Goal: Use online tool/utility

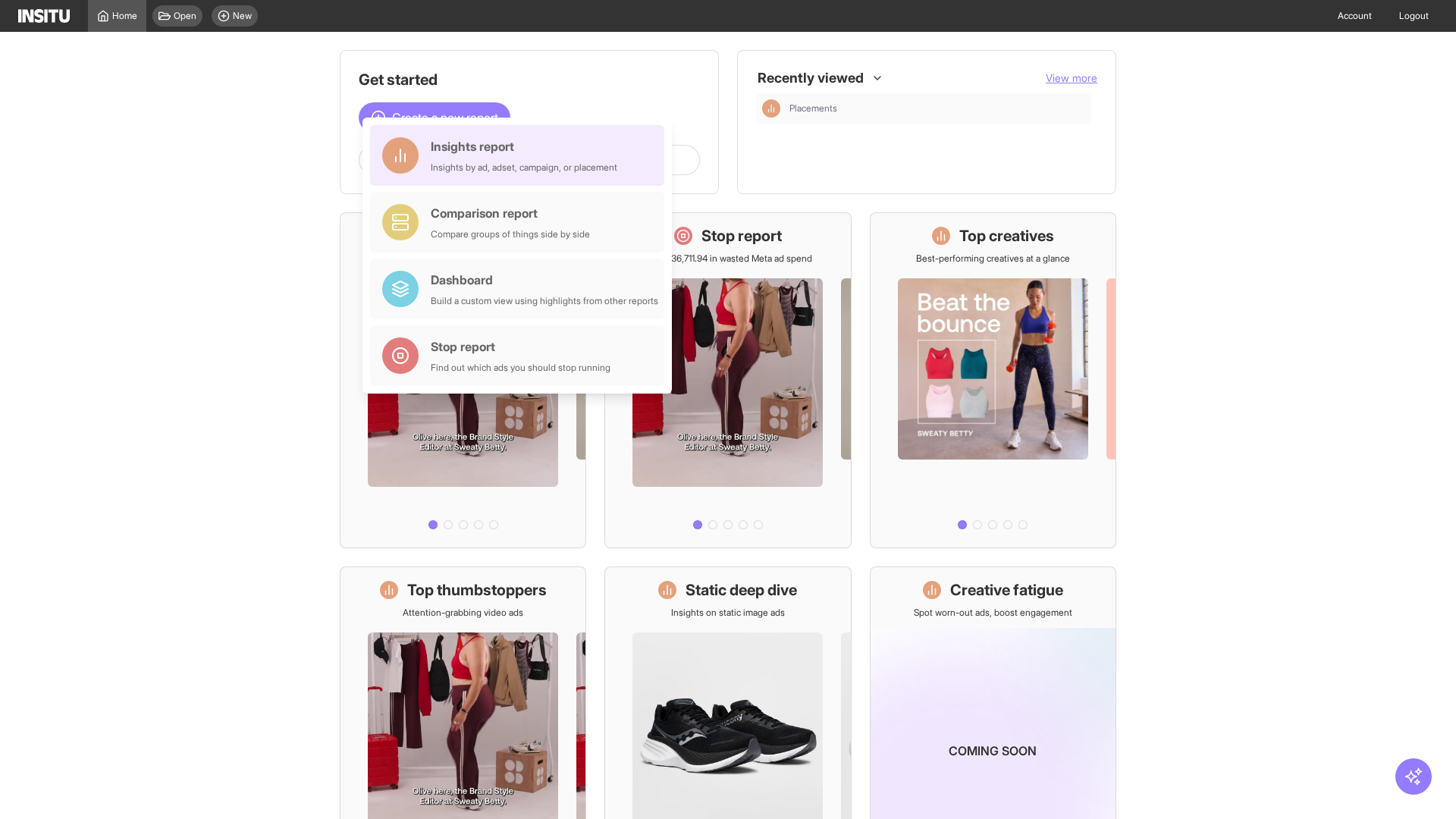
click at [522, 156] on div "Insights report Insights by ad, adset, campaign, or placement" at bounding box center [524, 155] width 187 height 37
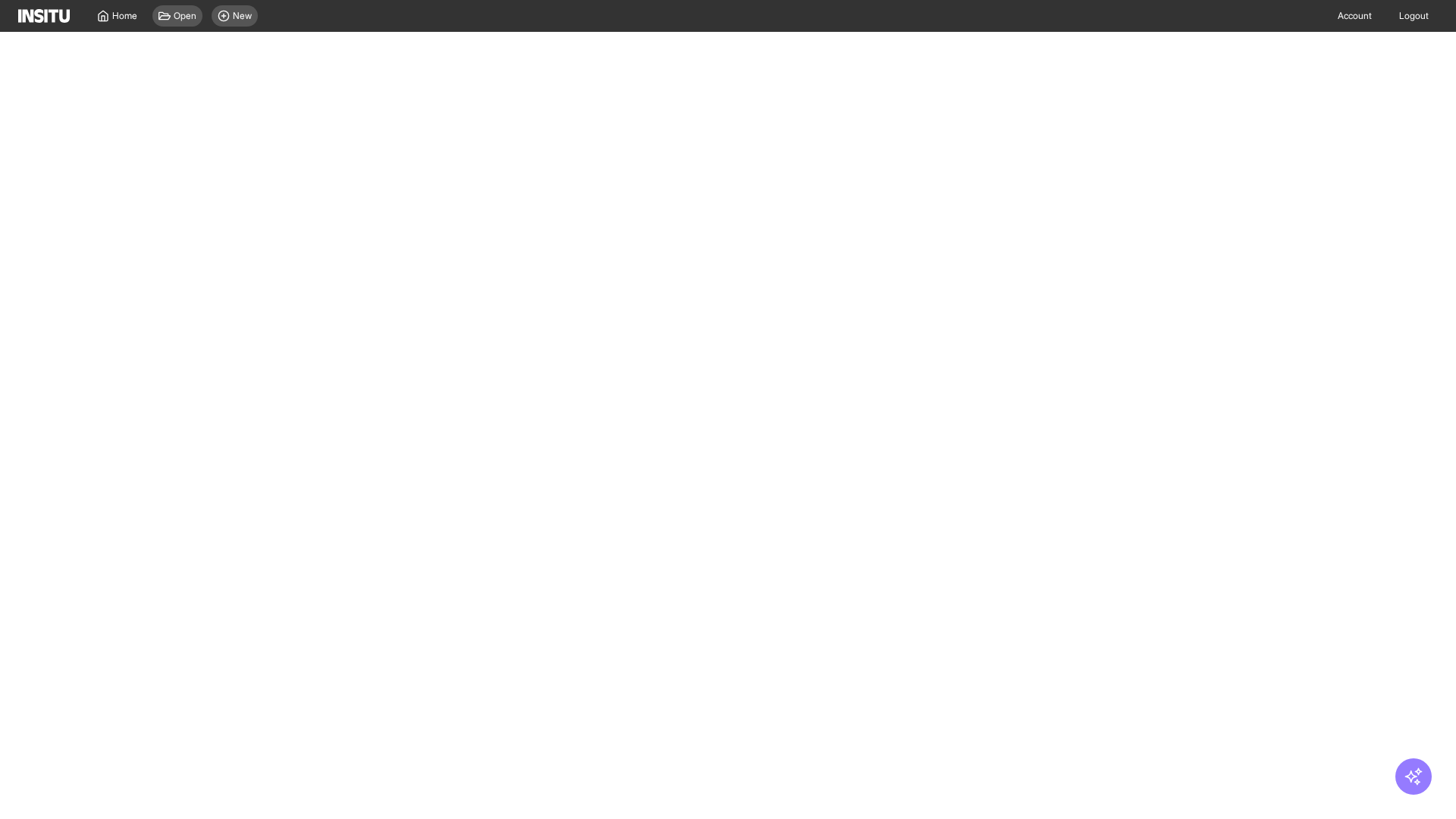
select select "**"
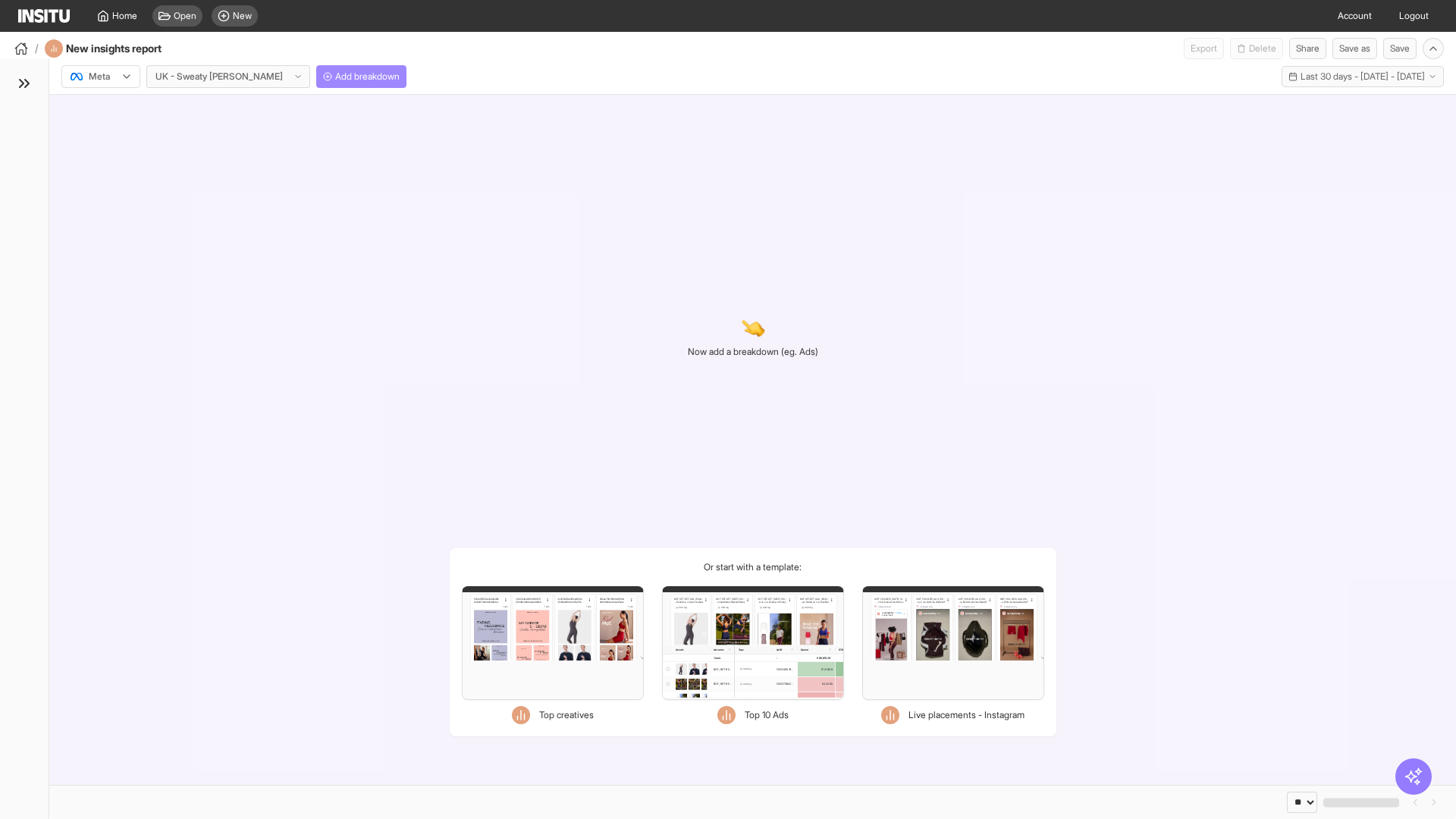
click at [335, 77] on span "Add breakdown" at bounding box center [367, 76] width 64 height 12
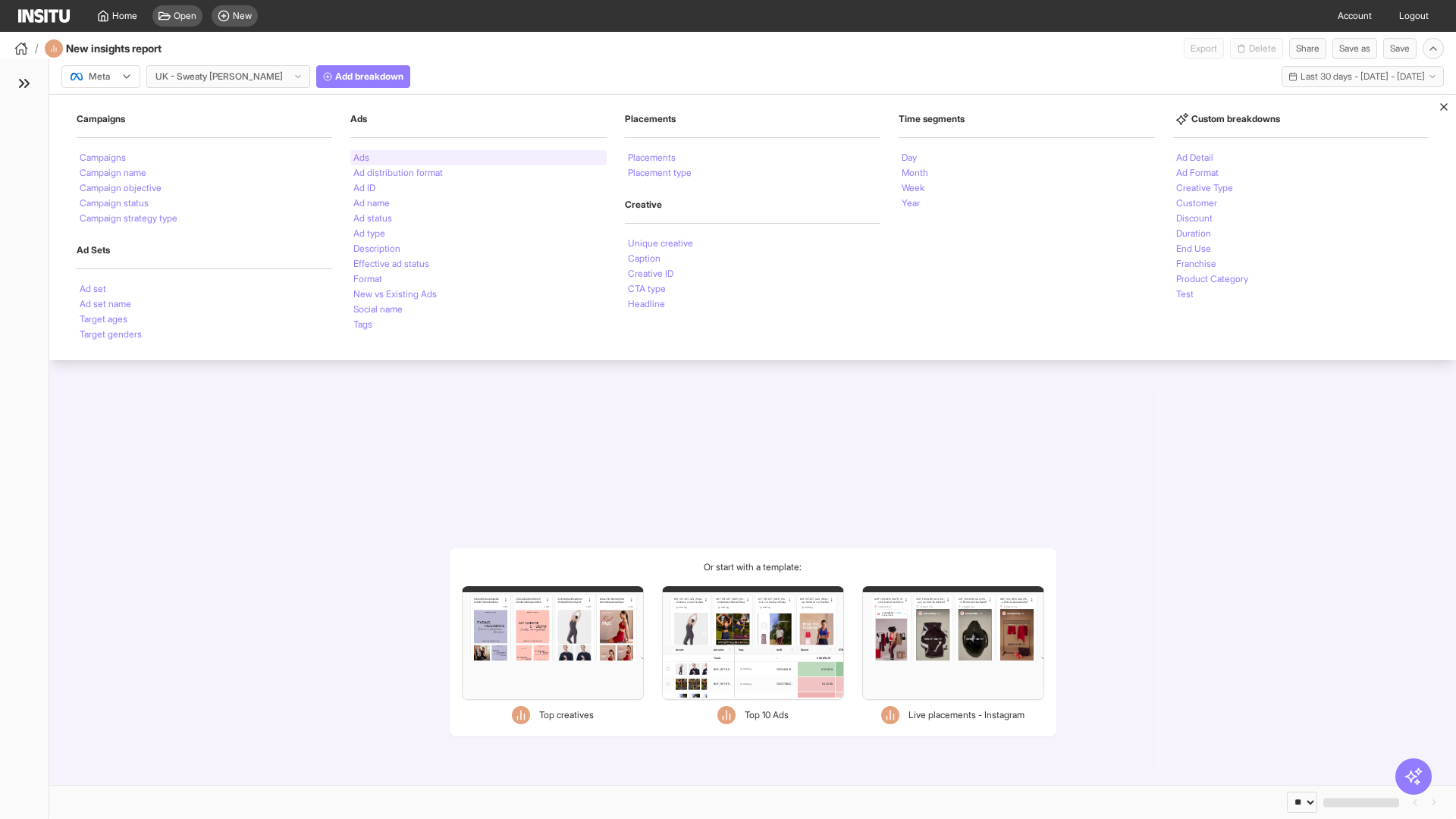
click at [361, 157] on li "Ads" at bounding box center [362, 157] width 16 height 9
